Goal: Transaction & Acquisition: Subscribe to service/newsletter

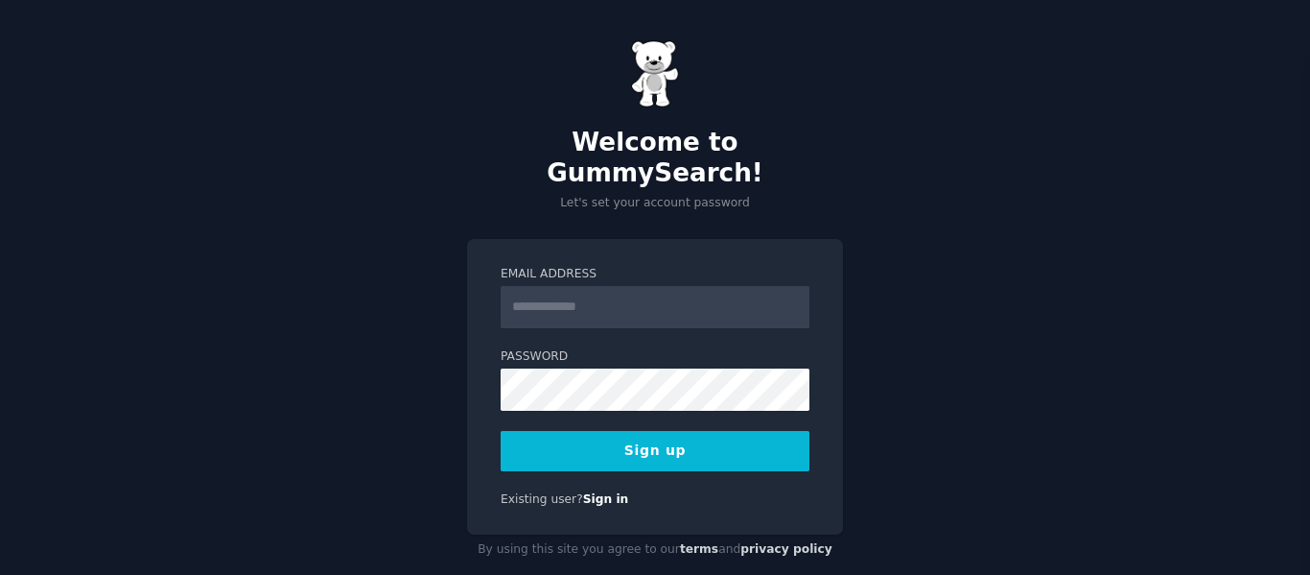
click at [583, 286] on input "Email Address" at bounding box center [655, 307] width 309 height 42
click at [673, 286] on input "Email Address" at bounding box center [655, 307] width 309 height 42
paste input "**********"
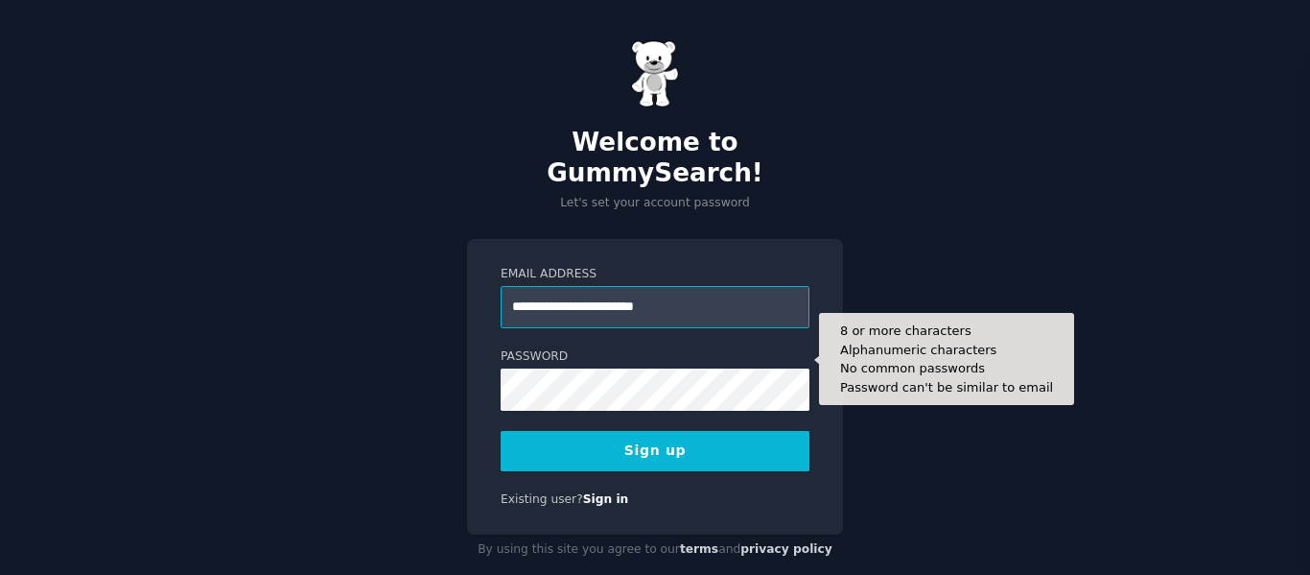
type input "**********"
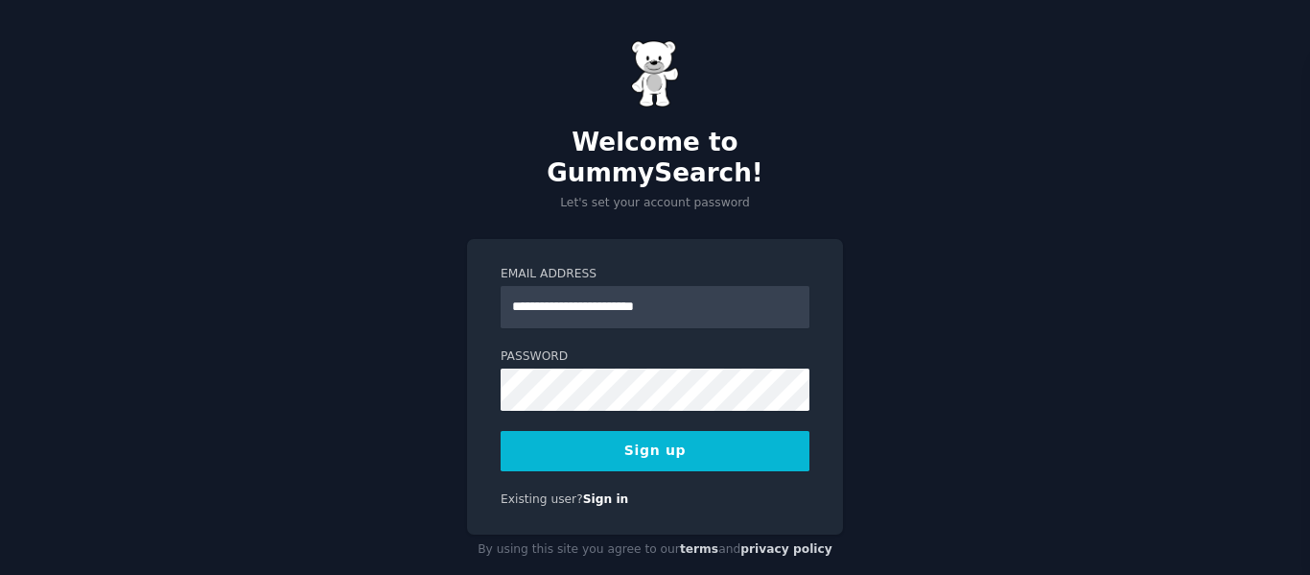
click at [699, 348] on label "Password" at bounding box center [655, 356] width 309 height 17
click at [658, 431] on button "Sign up" at bounding box center [655, 451] width 309 height 40
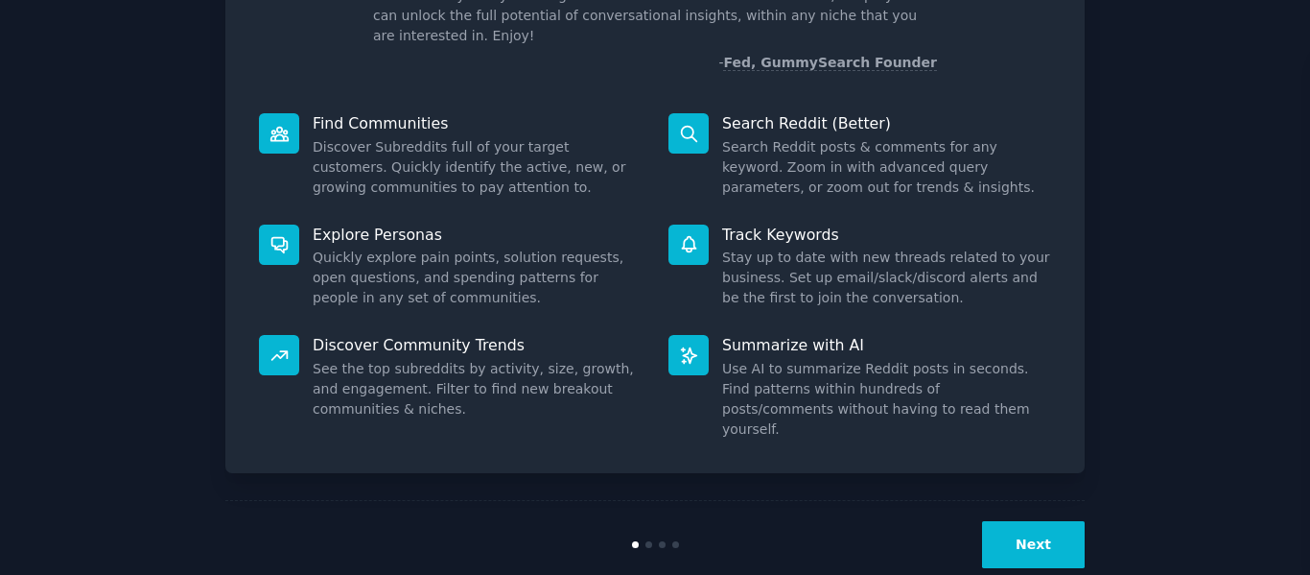
click at [958, 500] on div "Next" at bounding box center [655, 544] width 860 height 88
click at [1011, 521] on button "Next" at bounding box center [1033, 544] width 103 height 47
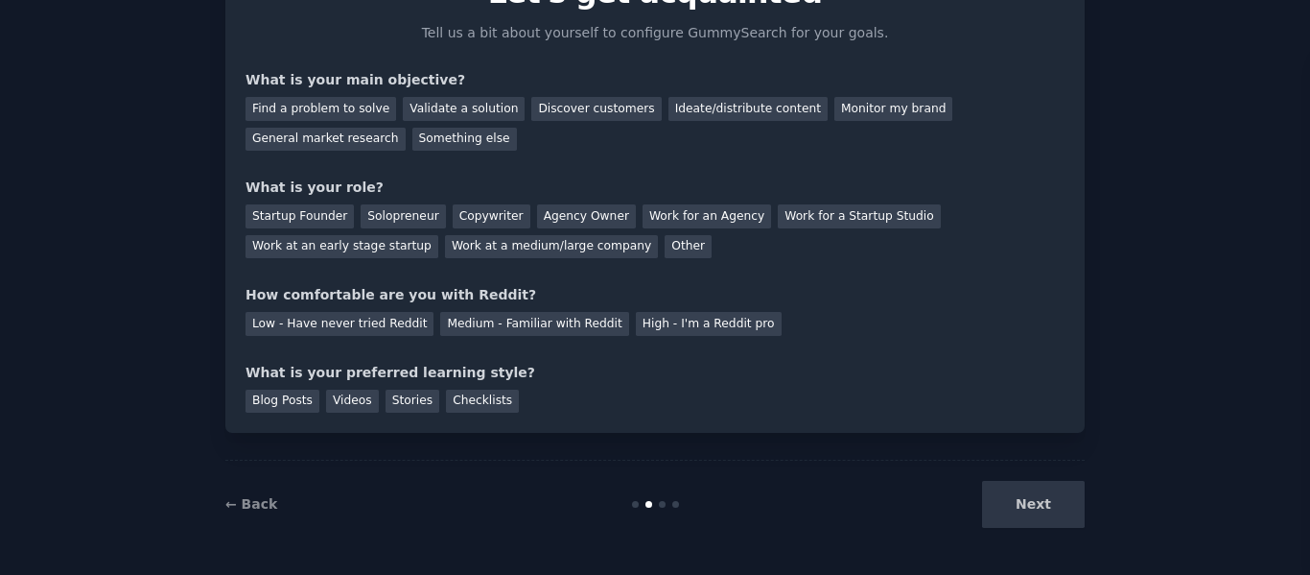
click at [416, 284] on div "Your goals Let's get acquainted Tell us a bit about yourself to configure Gummy…" at bounding box center [655, 187] width 819 height 451
click at [1002, 485] on div "Next" at bounding box center [941, 504] width 287 height 47
click at [1004, 495] on div "Next" at bounding box center [941, 504] width 287 height 47
click at [1014, 509] on div "Next" at bounding box center [941, 504] width 287 height 47
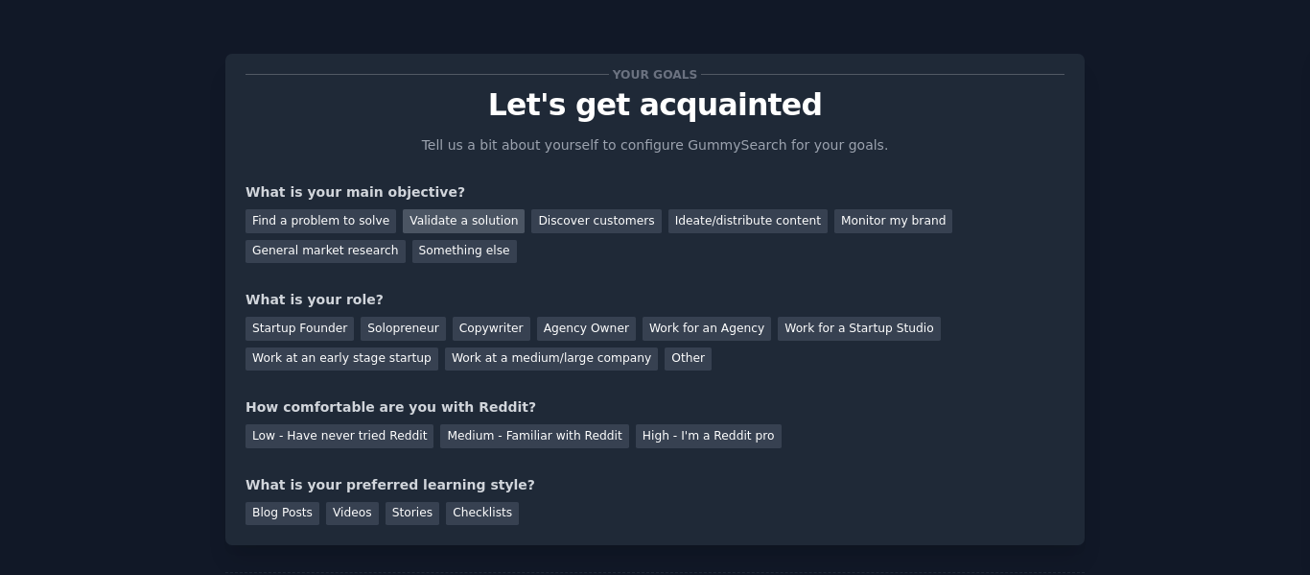
click at [454, 225] on div "Validate a solution" at bounding box center [464, 221] width 122 height 24
click at [581, 231] on div "Discover customers" at bounding box center [596, 221] width 130 height 24
click at [448, 241] on div "Find a problem to solve Validate a solution Discover customers Ideate/distribut…" at bounding box center [655, 232] width 819 height 60
click at [458, 224] on div "Validate a solution" at bounding box center [464, 221] width 122 height 24
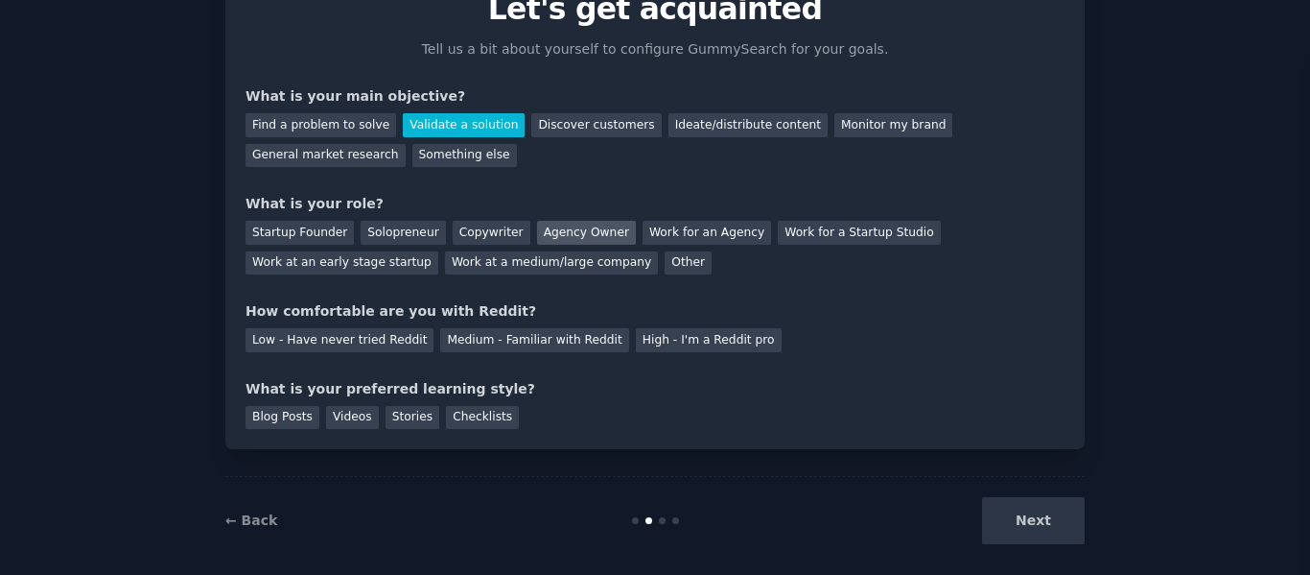
click at [550, 241] on div "Agency Owner" at bounding box center [586, 233] width 99 height 24
click at [530, 347] on div "Medium - Familiar with Reddit" at bounding box center [534, 340] width 188 height 24
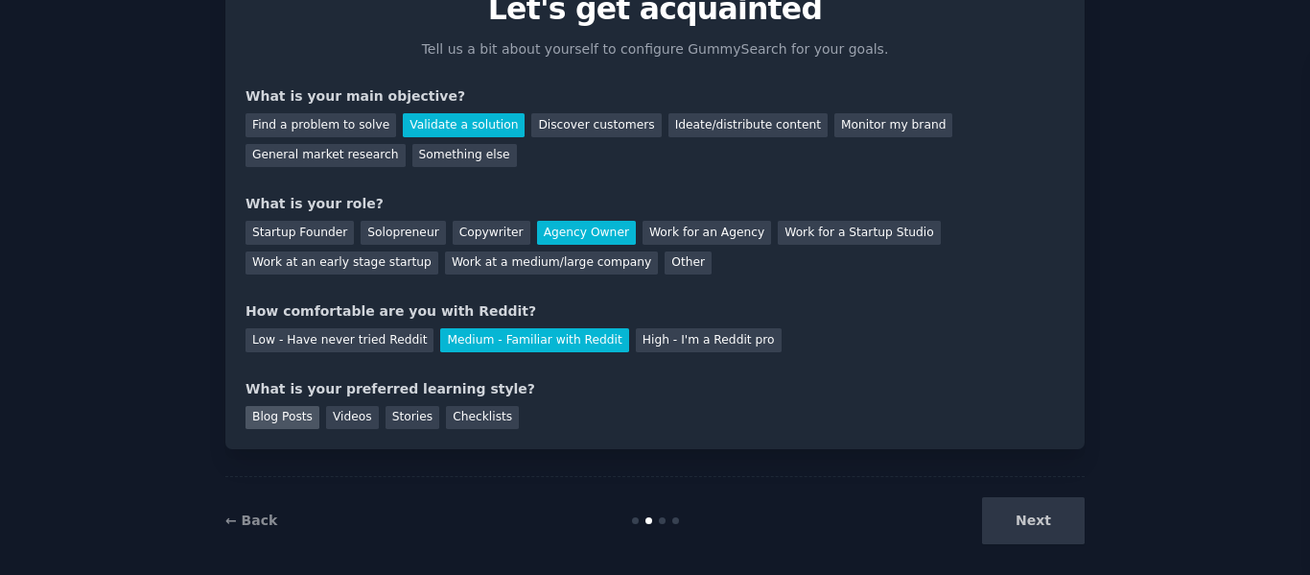
click at [277, 420] on div "Blog Posts" at bounding box center [283, 418] width 74 height 24
click at [1017, 530] on button "Next" at bounding box center [1033, 520] width 103 height 47
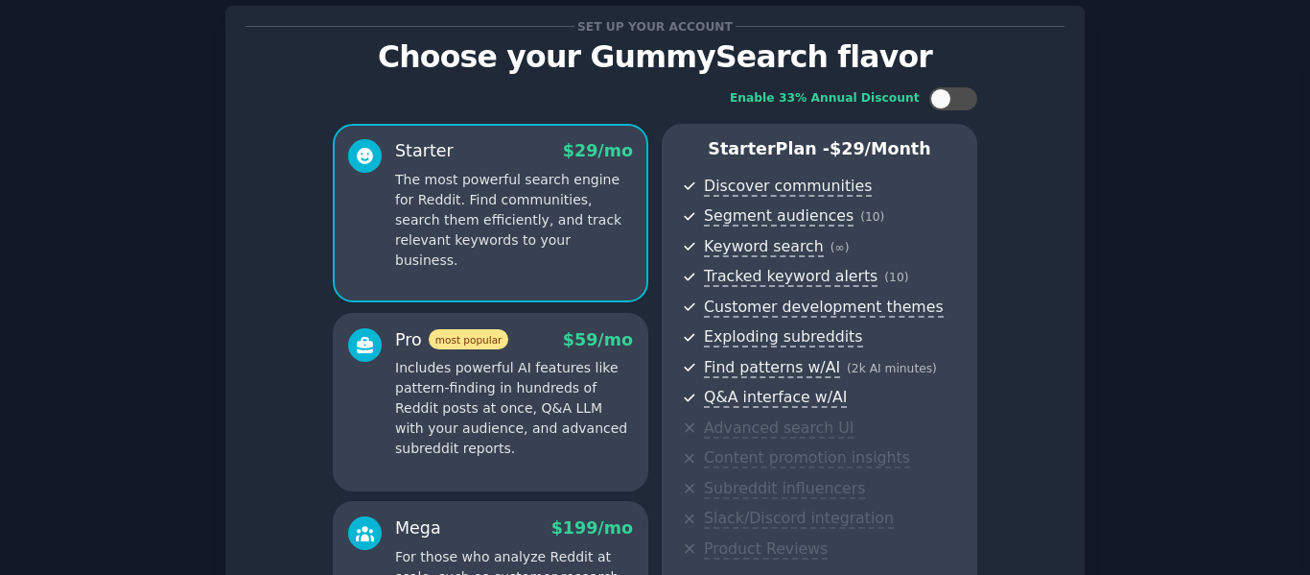
scroll to position [336, 0]
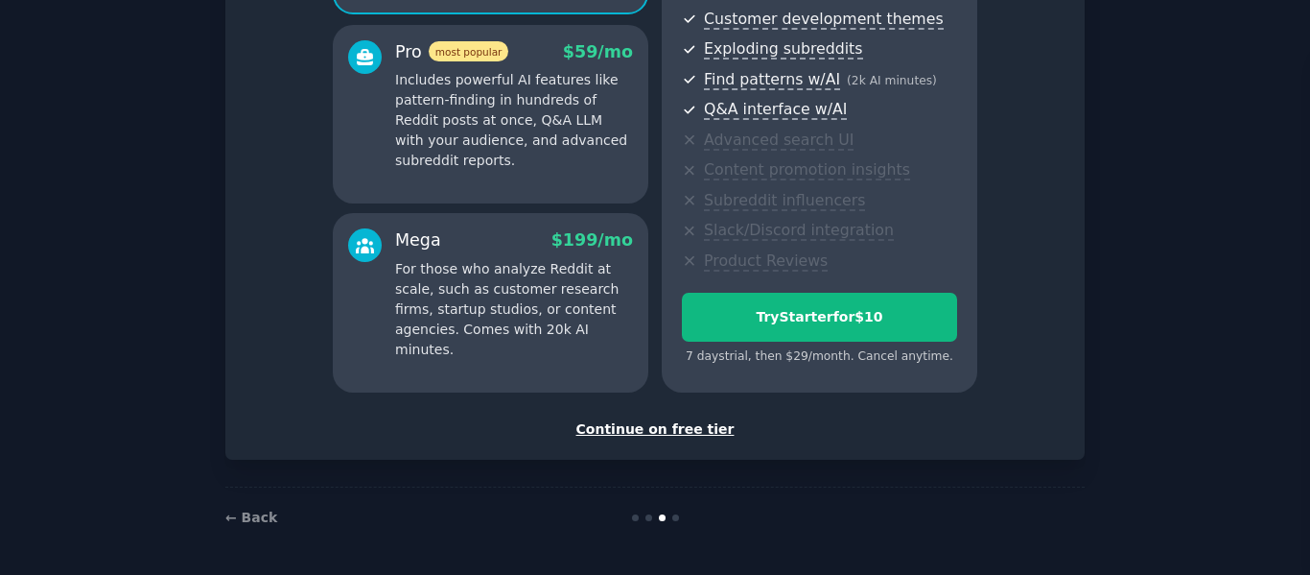
click at [839, 356] on div "7 days trial, then $ 29 /month . Cancel anytime." at bounding box center [819, 356] width 275 height 17
click at [653, 431] on div "Continue on free tier" at bounding box center [655, 429] width 819 height 20
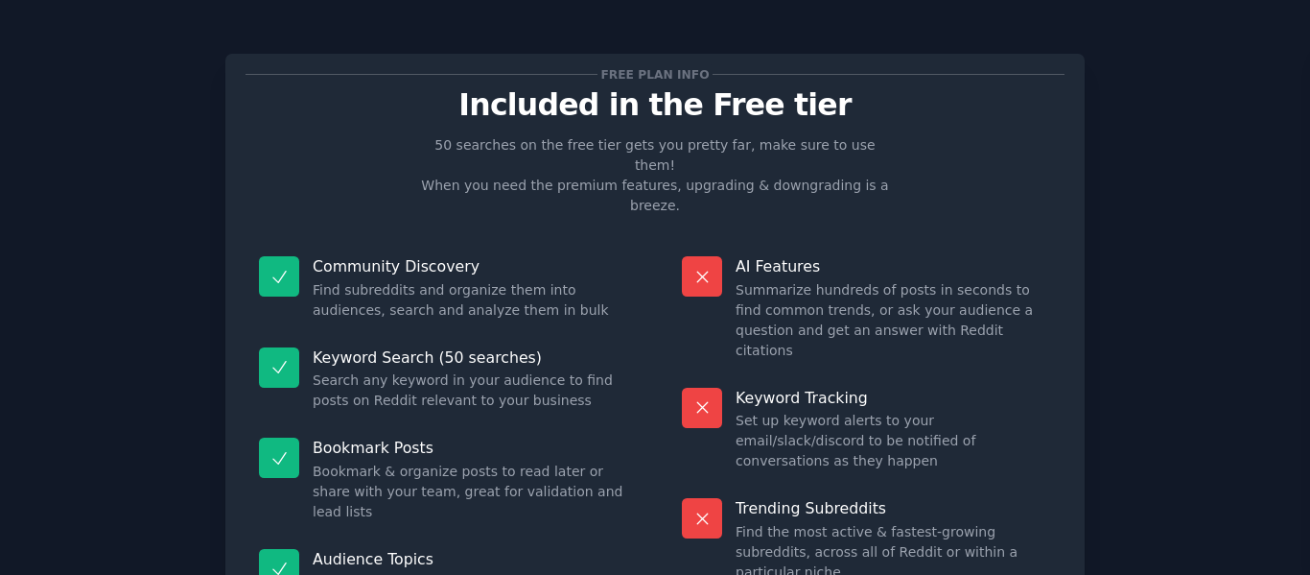
scroll to position [173, 0]
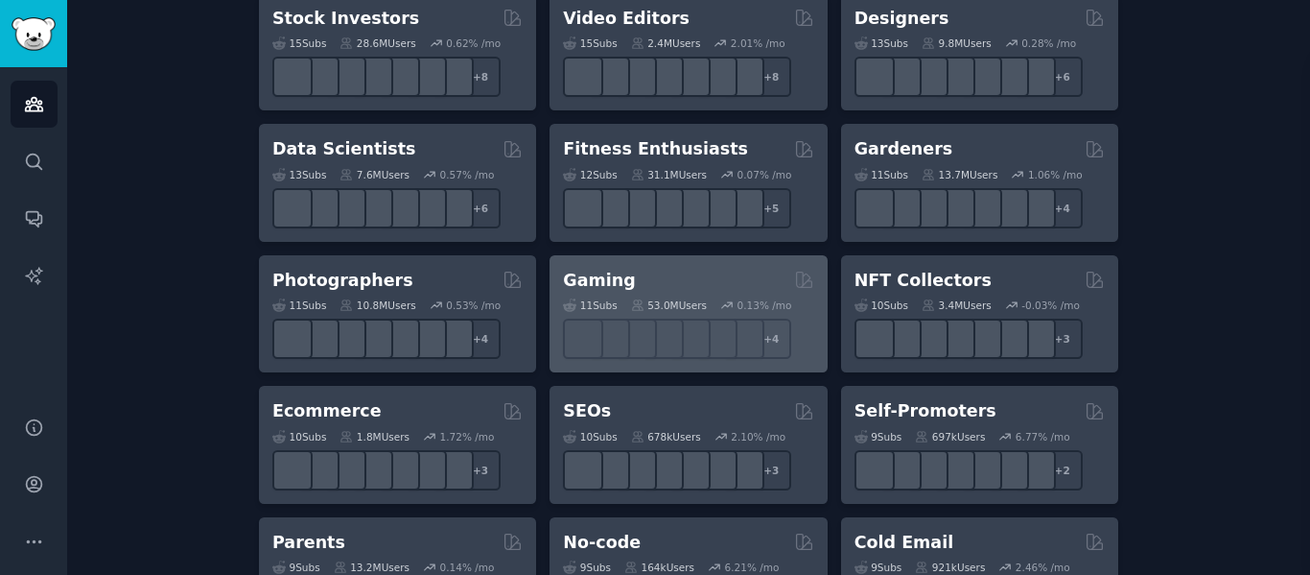
scroll to position [1055, 0]
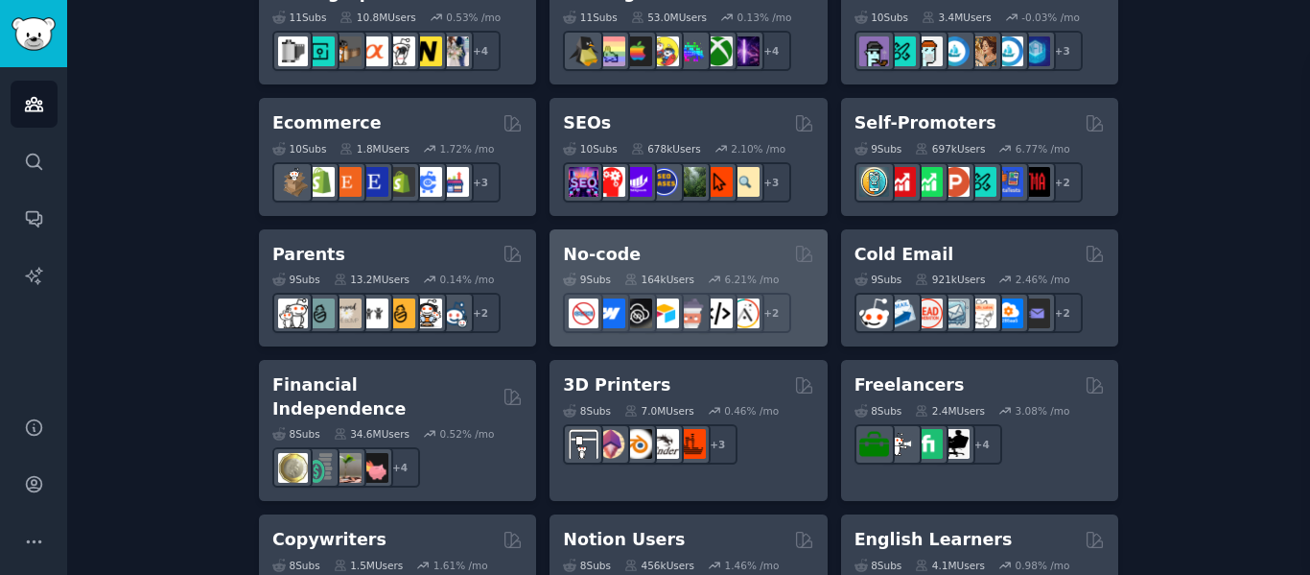
click at [633, 254] on div "No-code" at bounding box center [688, 255] width 250 height 24
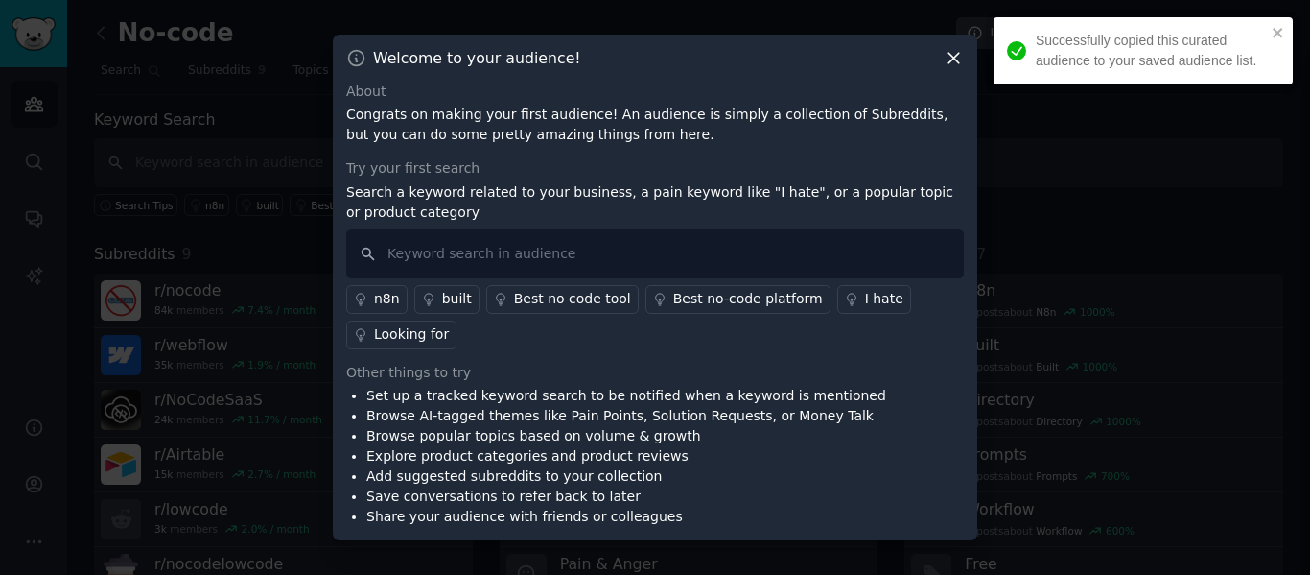
click at [997, 293] on div at bounding box center [655, 287] width 1310 height 575
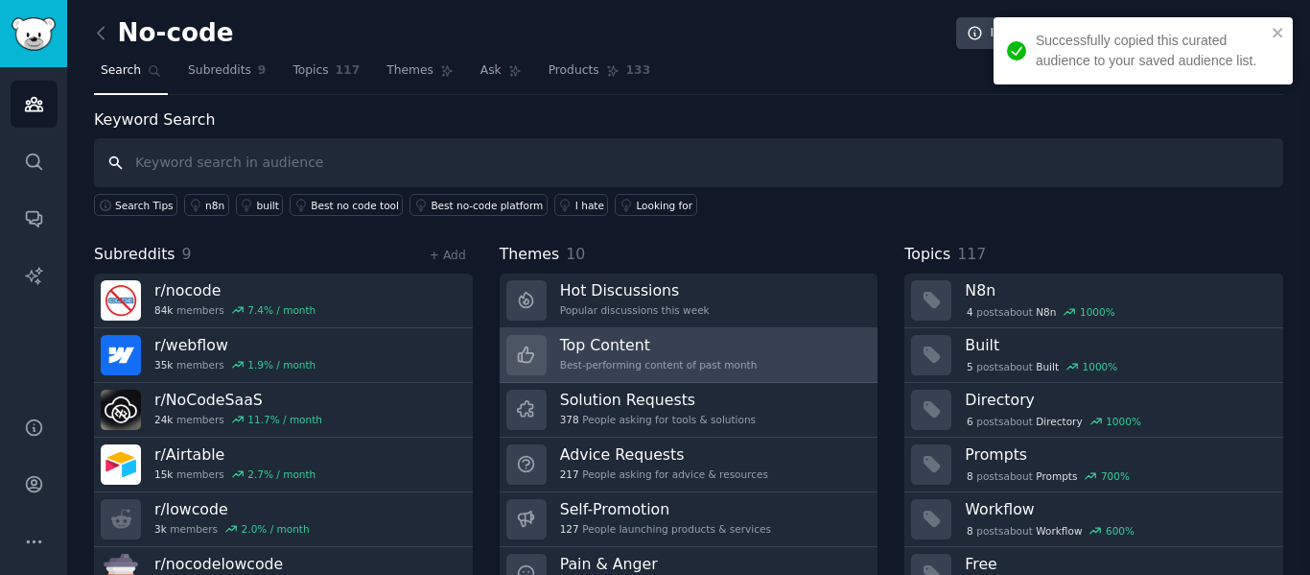
scroll to position [87, 0]
